Goal: Task Accomplishment & Management: Use online tool/utility

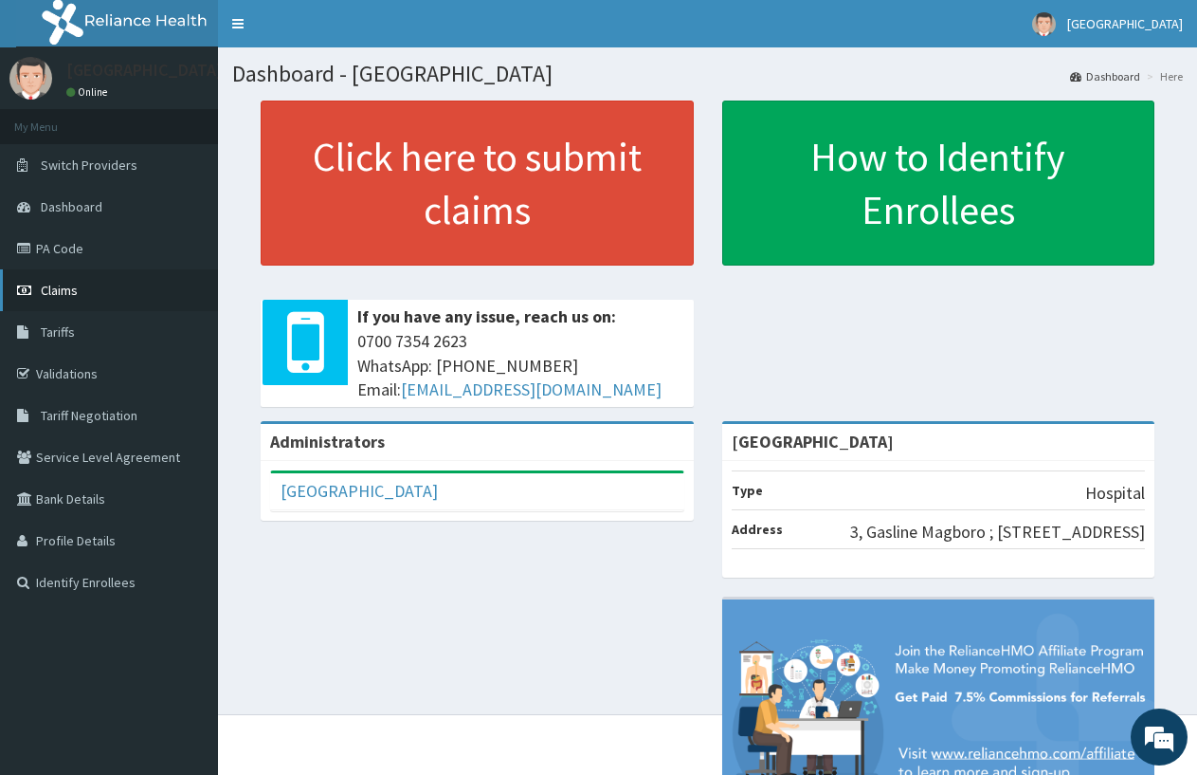
click at [64, 279] on link "Claims" at bounding box center [109, 290] width 218 height 42
click at [64, 283] on span "Claims" at bounding box center [59, 290] width 37 height 17
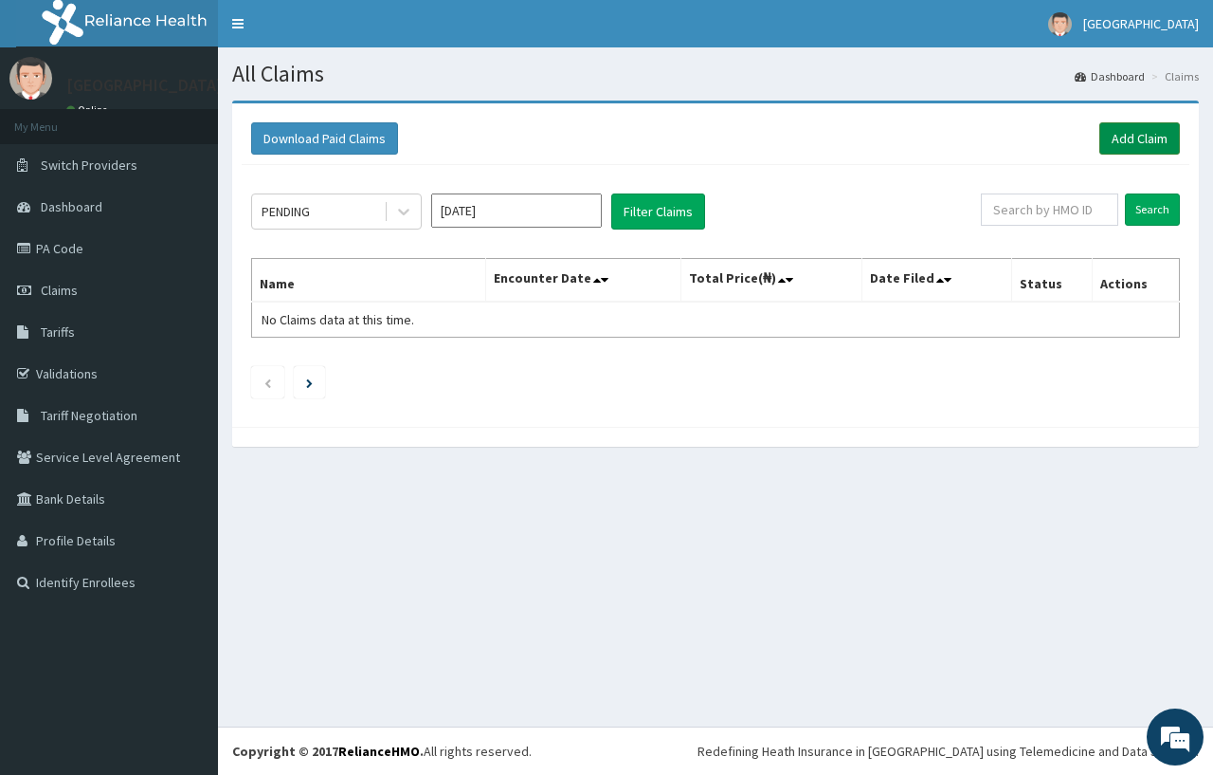
click at [1132, 122] on link "Add Claim" at bounding box center [1140, 138] width 81 height 32
